Goal: Information Seeking & Learning: Learn about a topic

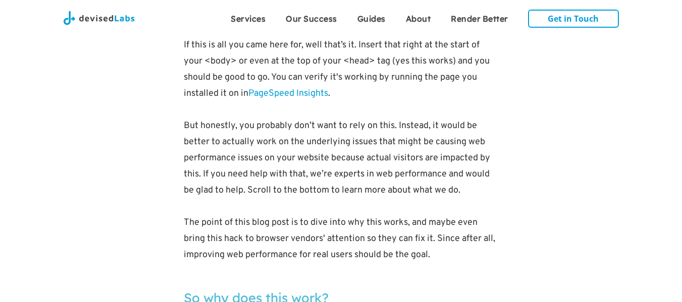
scroll to position [1111, 0]
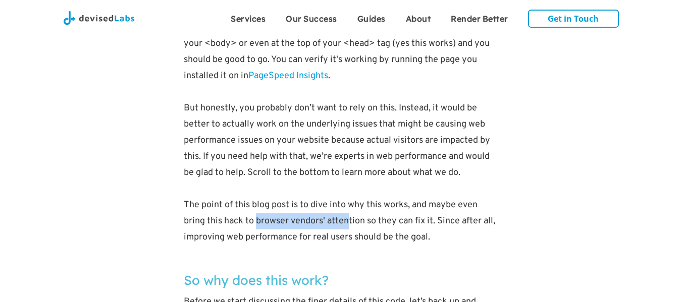
drag, startPoint x: 258, startPoint y: 207, endPoint x: 349, endPoint y: 213, distance: 91.6
click at [349, 213] on p "The point of this blog post is to dive into why this works, and maybe even brin…" at bounding box center [341, 221] width 315 height 48
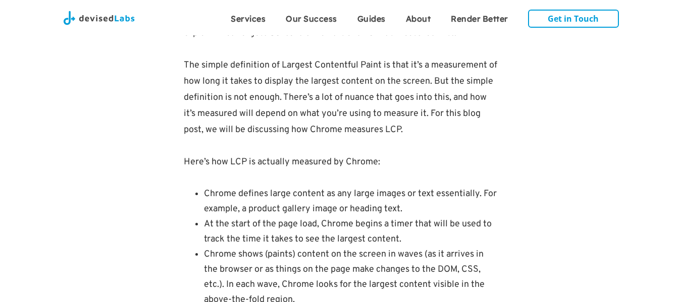
scroll to position [1414, 0]
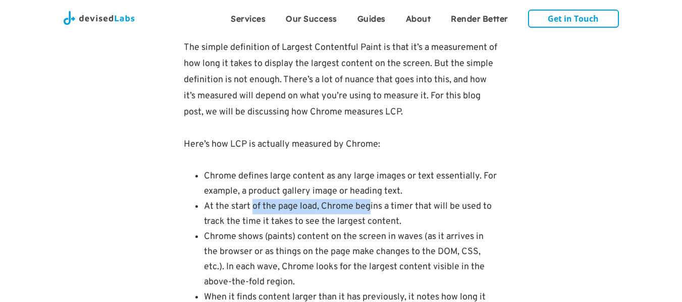
drag, startPoint x: 252, startPoint y: 198, endPoint x: 372, endPoint y: 190, distance: 119.9
click at [372, 199] on li "At the start of the page load, Chrome begins a timer that will be used to track…" at bounding box center [351, 214] width 295 height 30
click at [344, 213] on li "At the start of the page load, Chrome begins a timer that will be used to track…" at bounding box center [351, 214] width 295 height 30
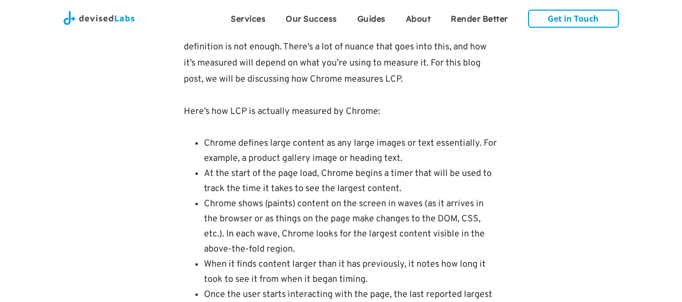
scroll to position [1464, 0]
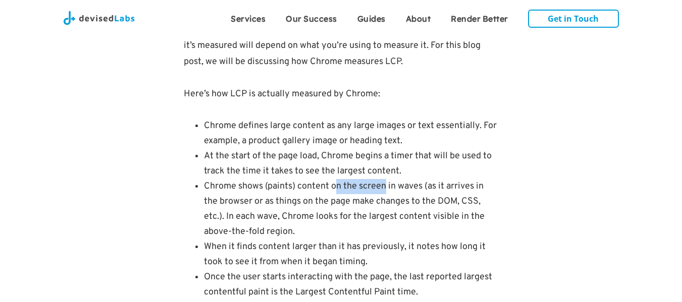
drag, startPoint x: 335, startPoint y: 176, endPoint x: 385, endPoint y: 173, distance: 50.1
click at [385, 179] on li "Chrome shows (paints) content on the screen in waves (as it arrives in the brow…" at bounding box center [351, 209] width 295 height 61
drag, startPoint x: 306, startPoint y: 192, endPoint x: 332, endPoint y: 185, distance: 26.7
click at [332, 185] on li "Chrome shows (paints) content on the screen in waves (as it arrives in the brow…" at bounding box center [351, 209] width 295 height 61
click at [262, 206] on li "Chrome shows (paints) content on the screen in waves (as it arrives in the brow…" at bounding box center [351, 209] width 295 height 61
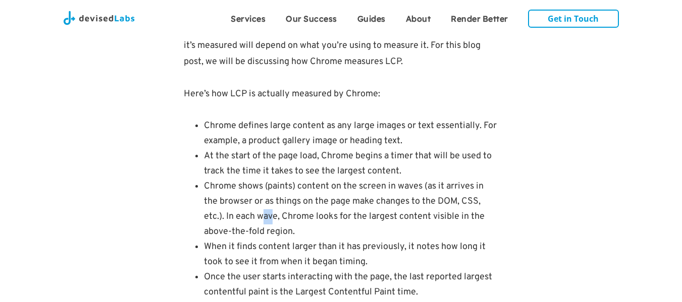
drag, startPoint x: 264, startPoint y: 206, endPoint x: 275, endPoint y: 210, distance: 11.7
click at [275, 208] on li "Chrome shows (paints) content on the screen in waves (as it arrives in the brow…" at bounding box center [351, 209] width 295 height 61
click at [268, 220] on li "Chrome shows (paints) content on the screen in waves (as it arrives in the brow…" at bounding box center [351, 209] width 295 height 61
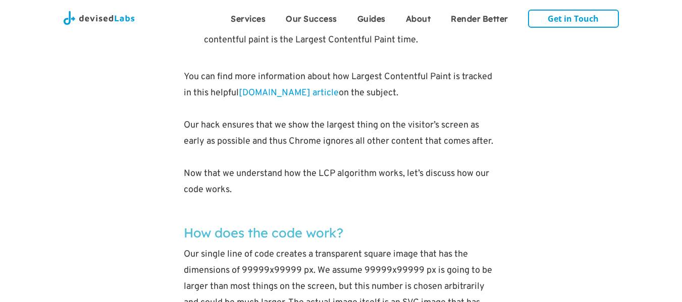
scroll to position [1767, 0]
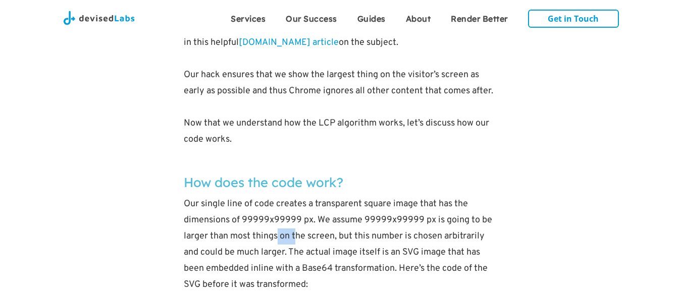
drag, startPoint x: 279, startPoint y: 226, endPoint x: 298, endPoint y: 222, distance: 19.1
click at [298, 222] on p "Our single line of code creates a transparent square image that has the dimensi…" at bounding box center [341, 252] width 315 height 113
click at [287, 246] on p "Our single line of code creates a transparent square image that has the dimensi…" at bounding box center [341, 252] width 315 height 113
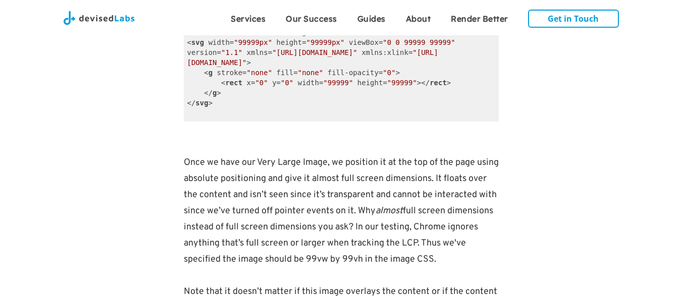
scroll to position [2020, 0]
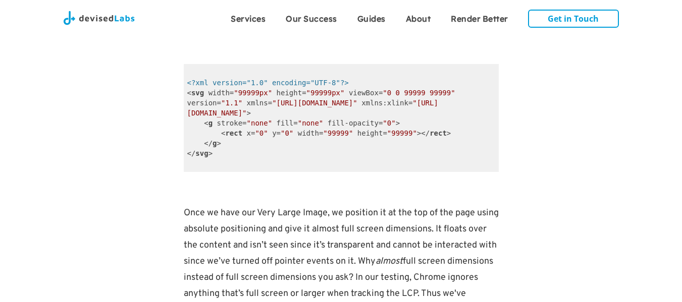
click at [328, 129] on span ""99999"" at bounding box center [338, 133] width 30 height 8
copy span "99999"
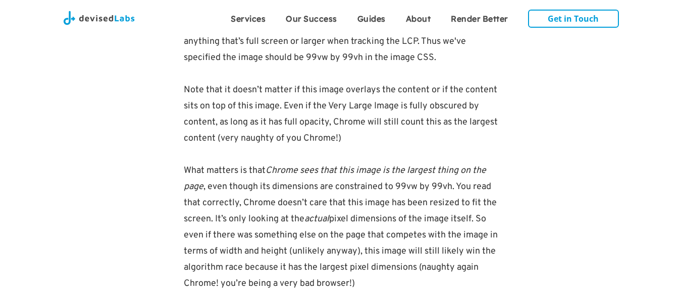
scroll to position [2525, 0]
